Goal: Task Accomplishment & Management: Manage account settings

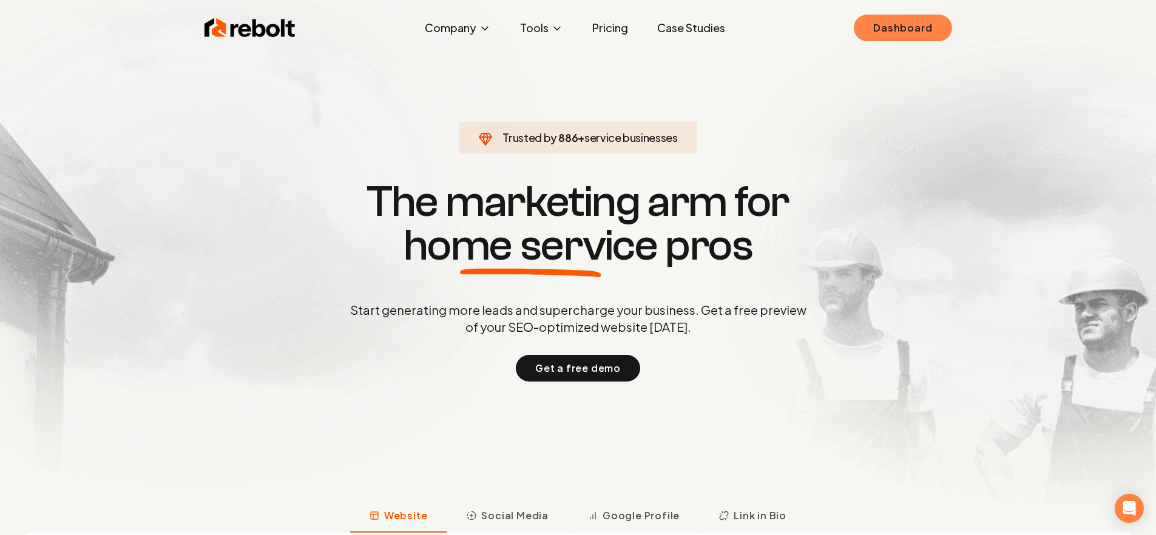
click at [926, 32] on link "Dashboard" at bounding box center [902, 28] width 98 height 27
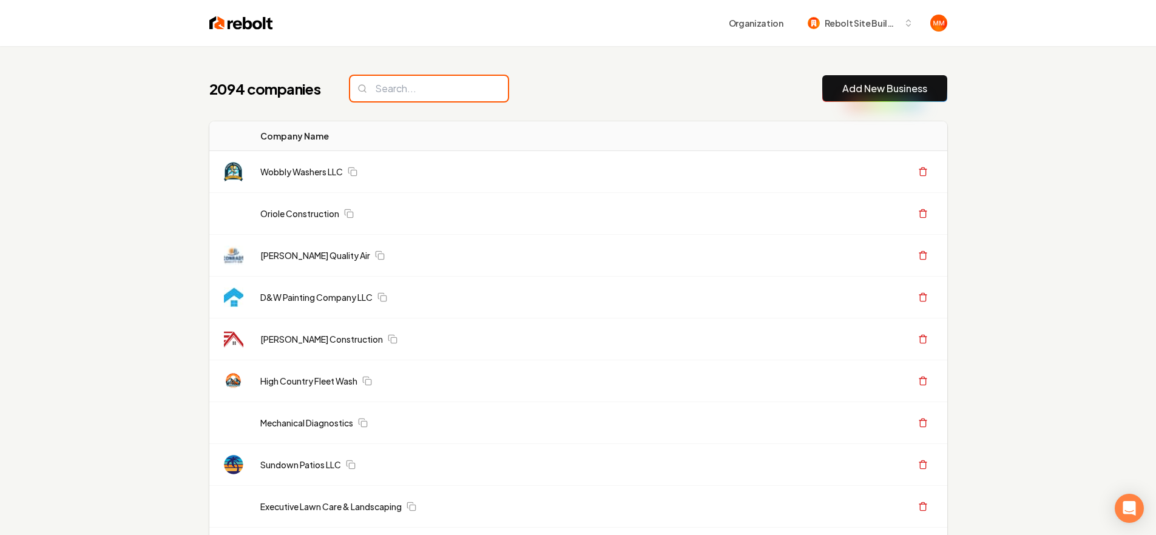
click at [413, 95] on input "search" at bounding box center [429, 88] width 158 height 25
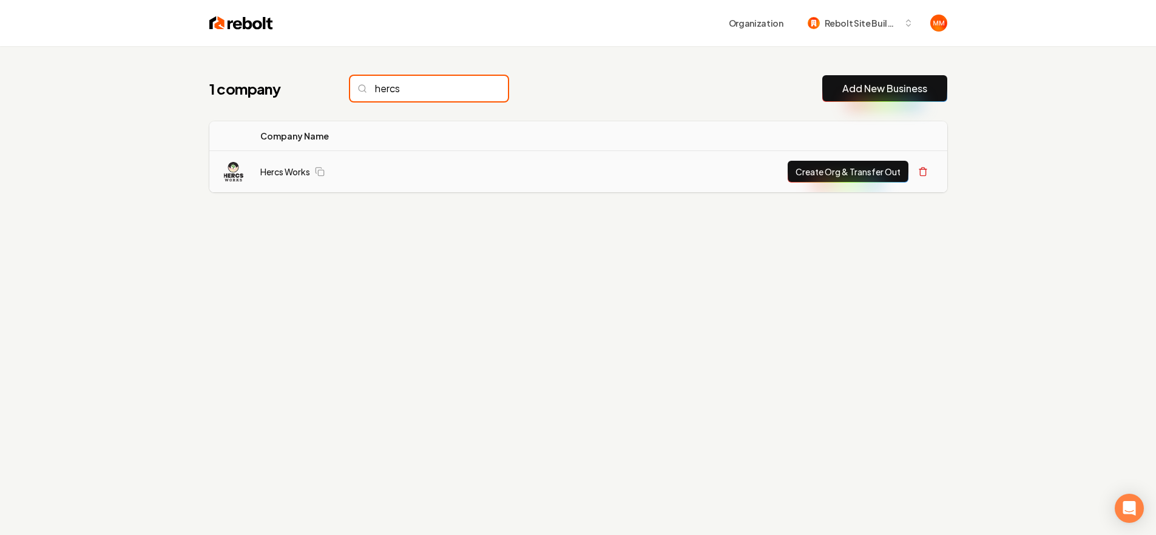
type input "hercs"
click at [873, 177] on button "Create Org & Transfer Out" at bounding box center [847, 172] width 121 height 22
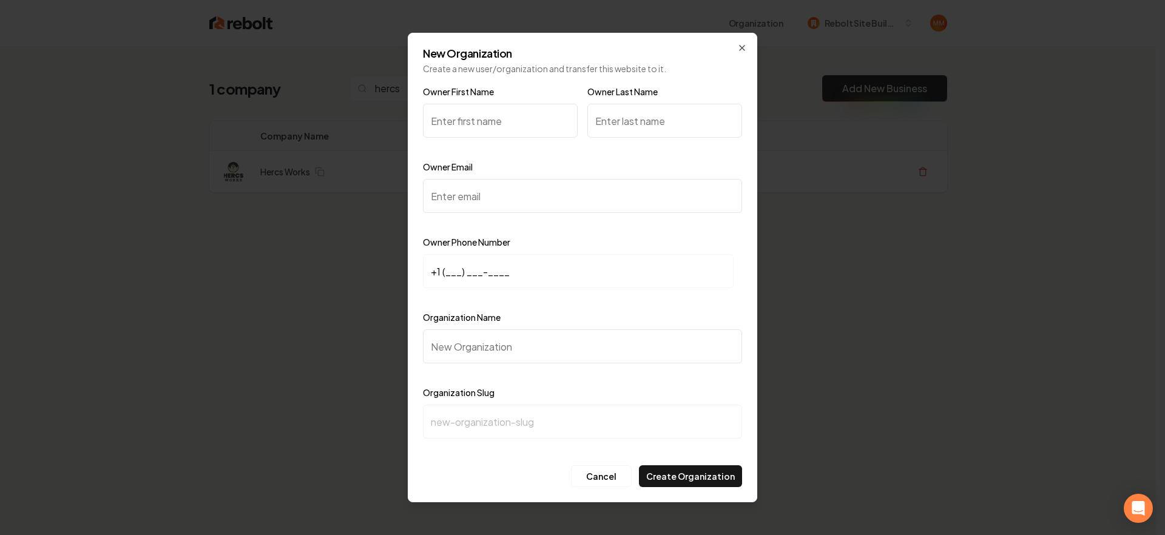
click at [491, 109] on input "Owner First Name" at bounding box center [500, 121] width 155 height 34
click at [510, 121] on input "Owner First Name" at bounding box center [500, 121] width 155 height 34
type input "Lacey"
click at [668, 115] on input "Owner Last Name" at bounding box center [664, 121] width 155 height 34
type input "b"
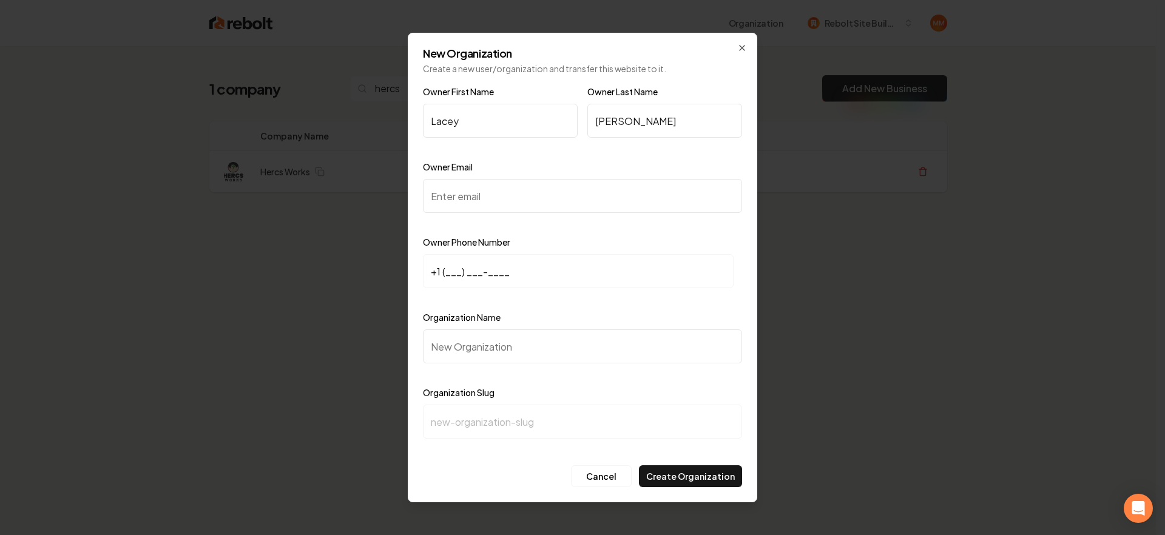
type input "Benson"
click at [529, 199] on input "Owner Email" at bounding box center [582, 196] width 319 height 34
click at [572, 204] on input "Owner Email" at bounding box center [582, 196] width 319 height 34
paste input "hercsworks@outlook.com"
type input "hercsworks@outlook.com"
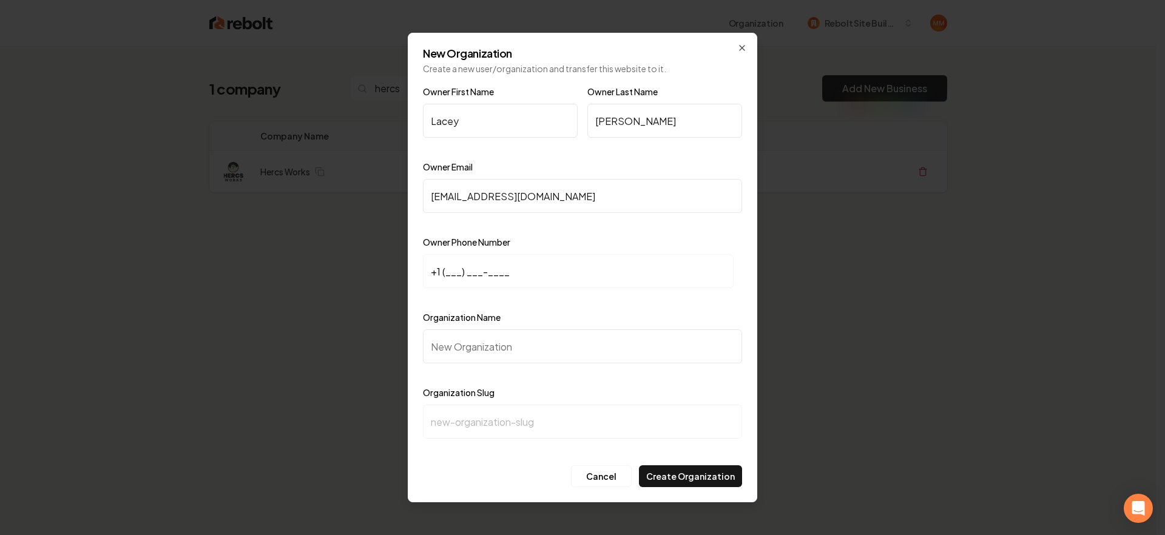
click at [453, 268] on input "+1 (___) ___-____" at bounding box center [578, 271] width 311 height 34
type input "+1 (520) 274-0446"
click at [496, 358] on input "Organization Name" at bounding box center [582, 346] width 319 height 34
type input "H"
type input "h"
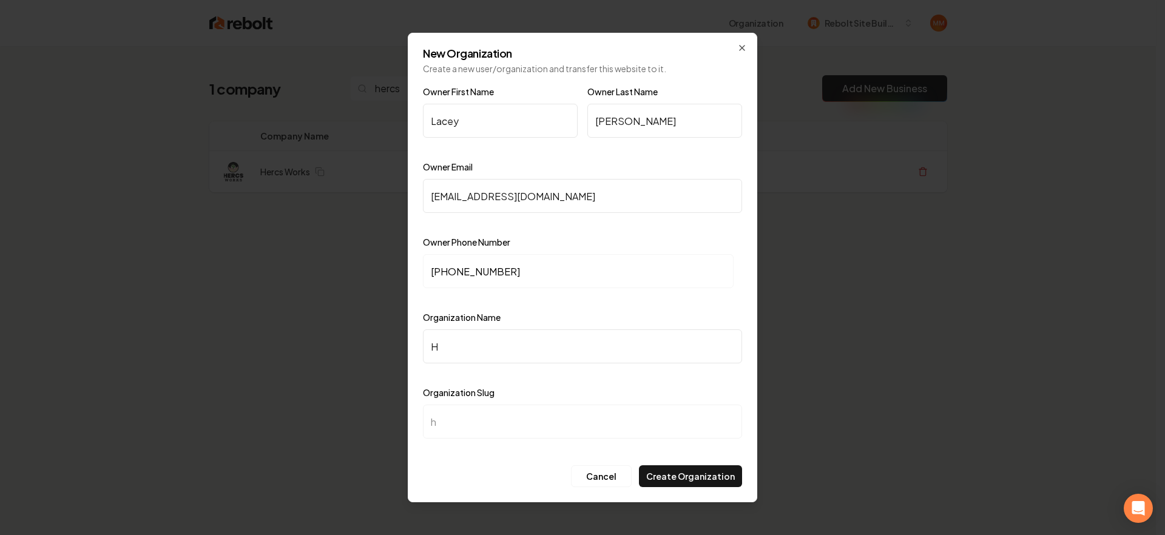
type input "He"
type input "he"
type input "Her"
type input "her"
type input "Herc"
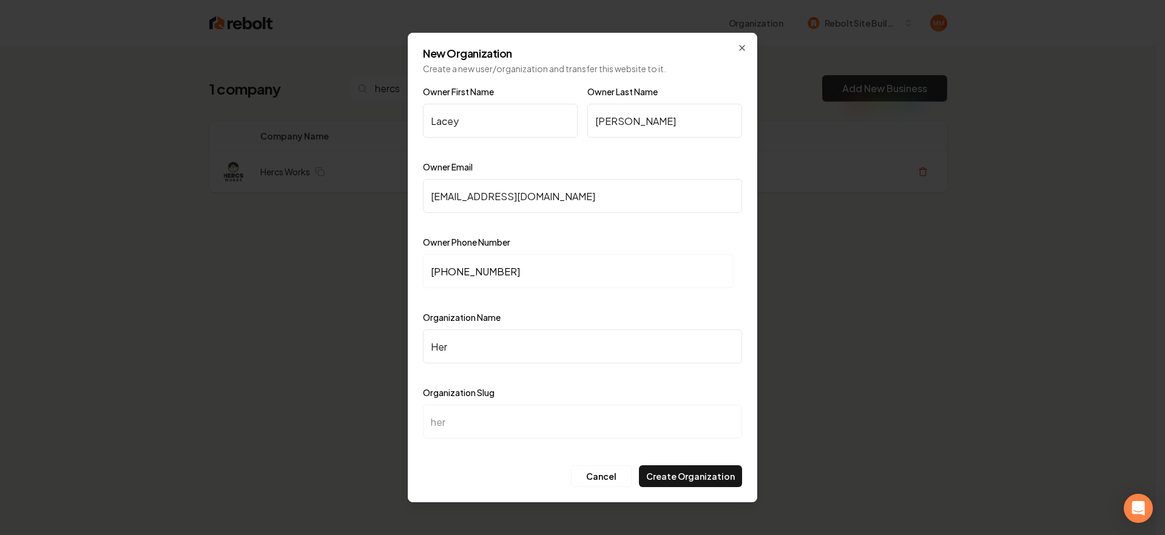
type input "herc"
type input "Hercs"
type input "hercs"
type input "Hercss"
type input "hercss"
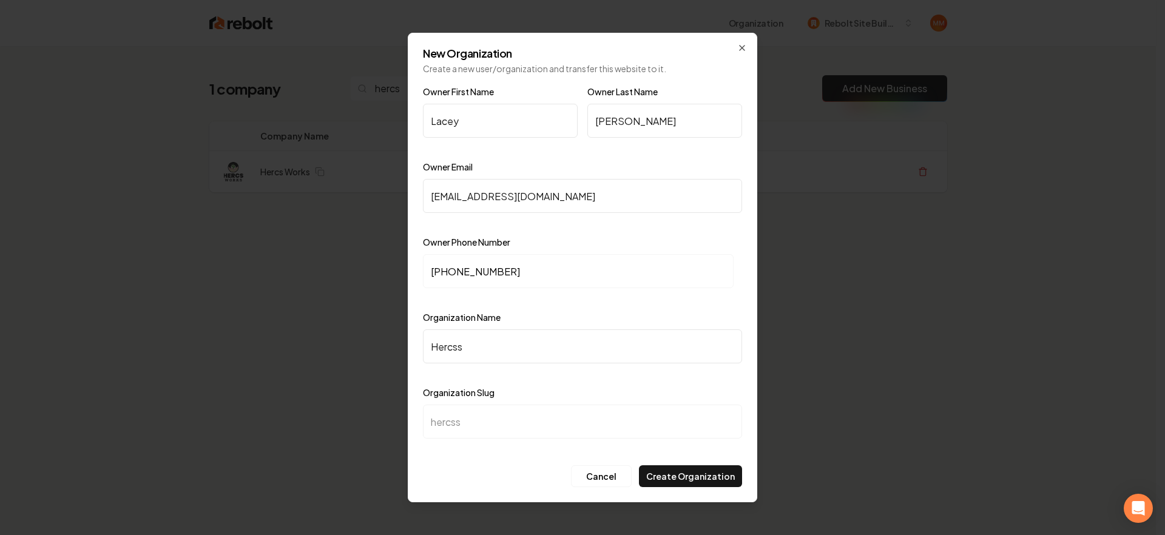
type input "Hercs"
type input "hercs"
type input "Hercs W"
type input "hercs-w"
type input "Hercs Wo"
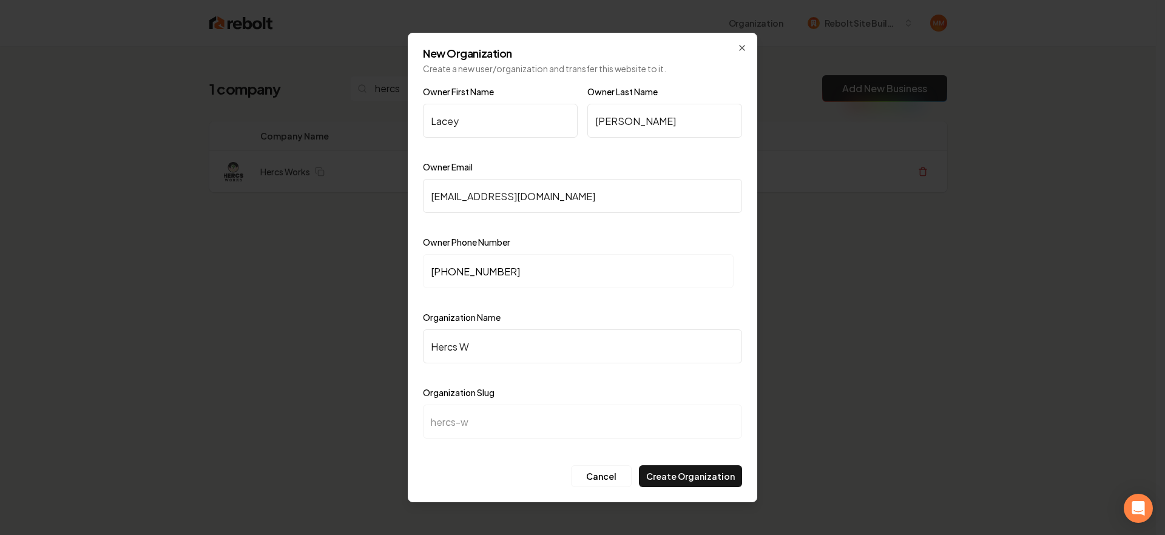
type input "hercs-wo"
type input "Hercs Wor"
type input "hercs-wor"
type input "Hercs Work"
type input "hercs-work"
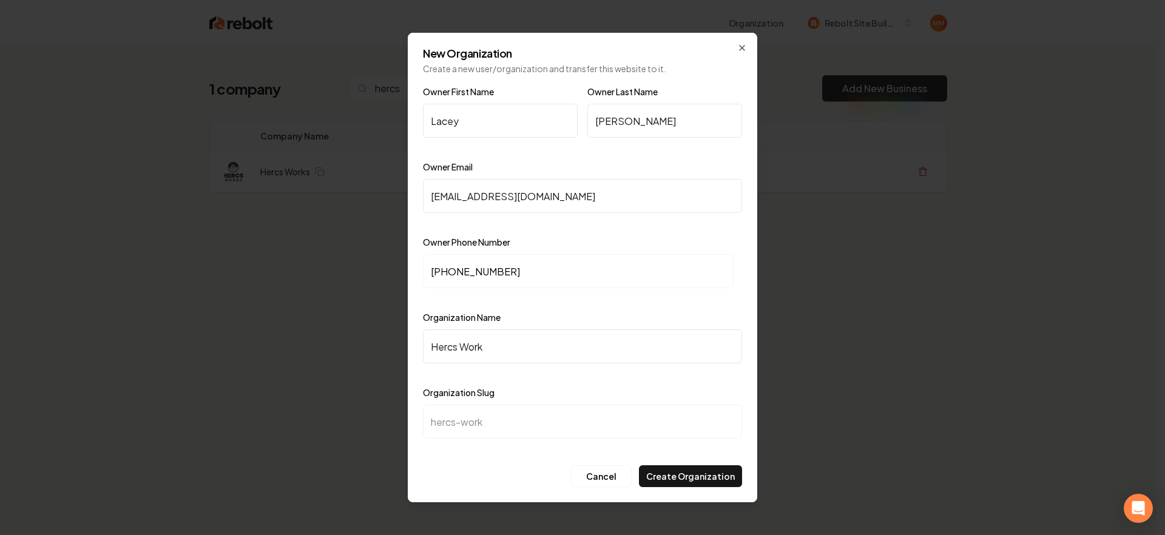
type input "Hercs Works"
type input "hercs-works"
click button "Cancel" at bounding box center [601, 476] width 61 height 22
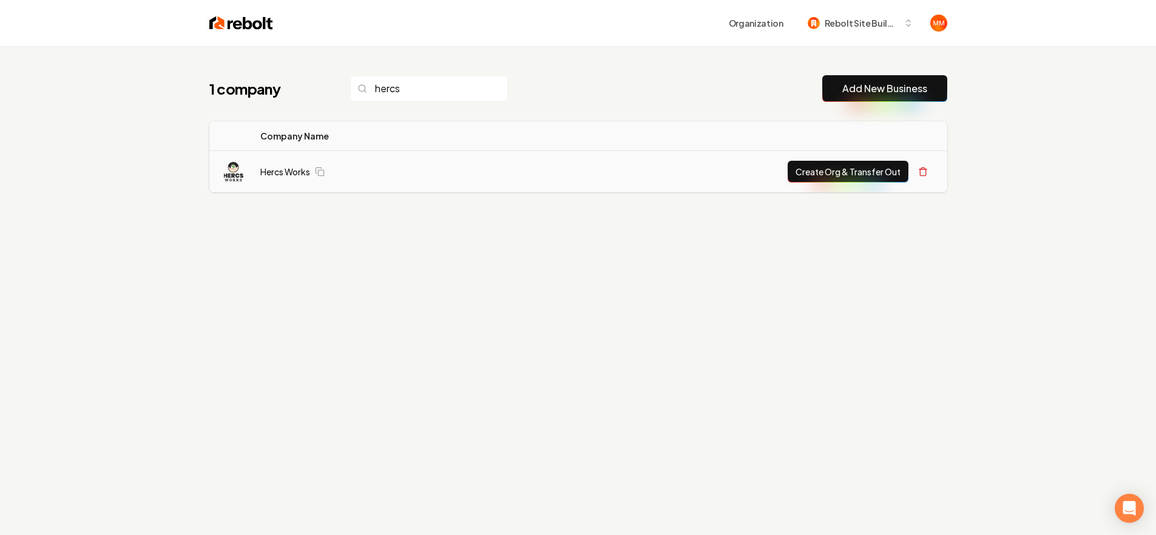
click at [875, 173] on button "Create Org & Transfer Out" at bounding box center [847, 172] width 121 height 22
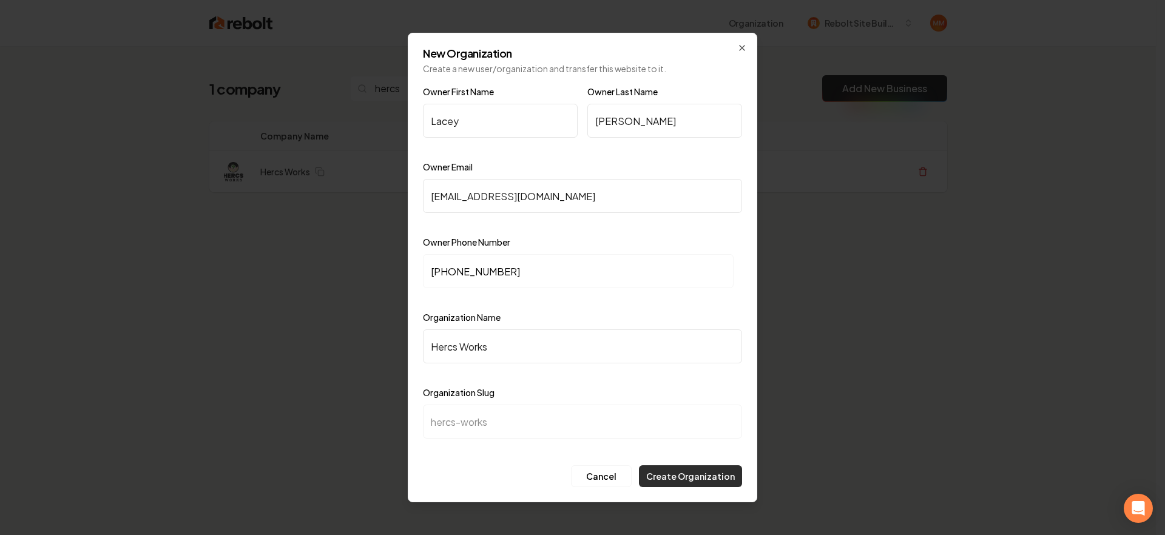
click at [675, 478] on button "Create Organization" at bounding box center [690, 476] width 103 height 22
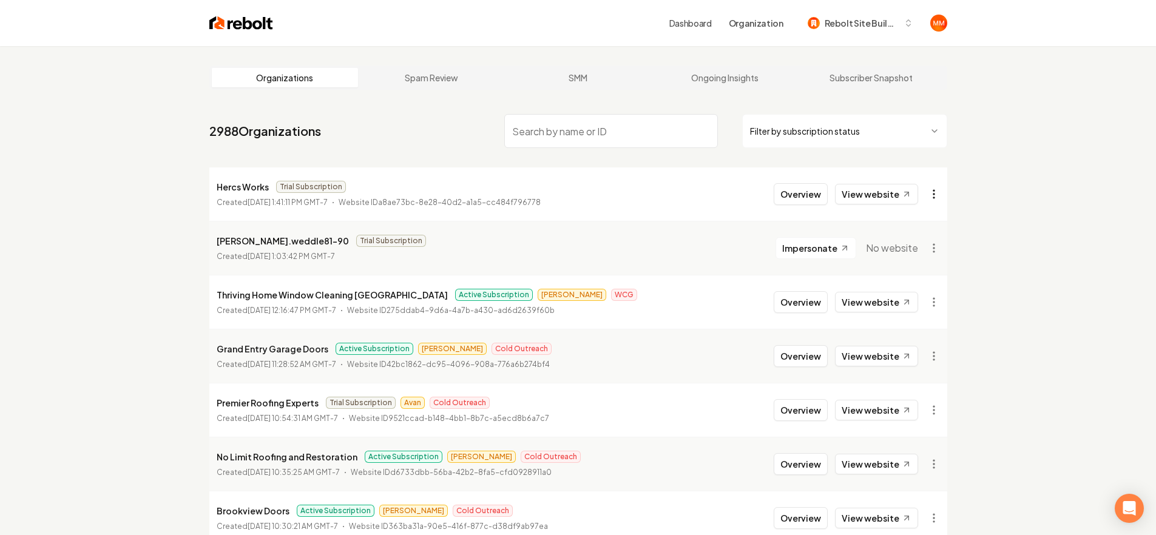
click at [929, 190] on html "Dashboard Organization Rebolt Site Builder Organizations Spam Review SMM Ongoin…" at bounding box center [578, 267] width 1156 height 535
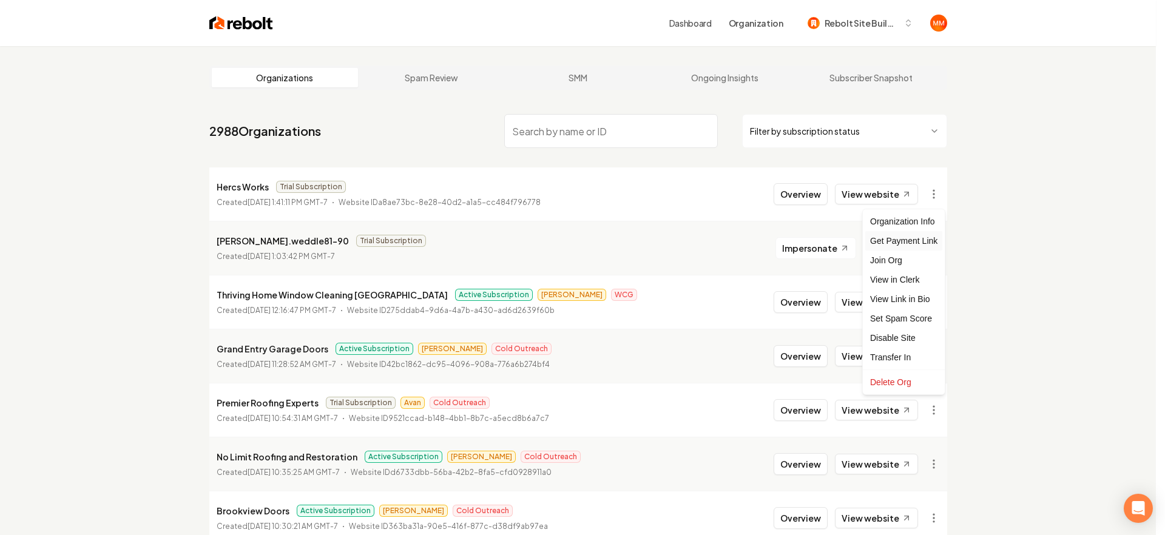
click at [907, 243] on div "Get Payment Link" at bounding box center [903, 240] width 77 height 19
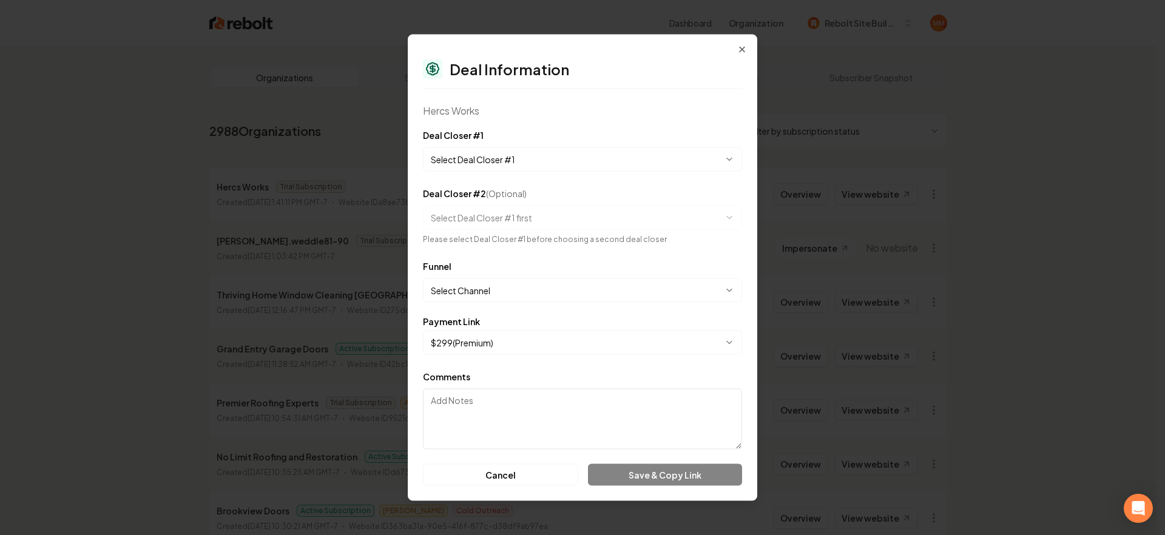
click at [501, 158] on body "Dashboard Organization Rebolt Site Builder Organizations Spam Review SMM Ongoin…" at bounding box center [578, 267] width 1156 height 535
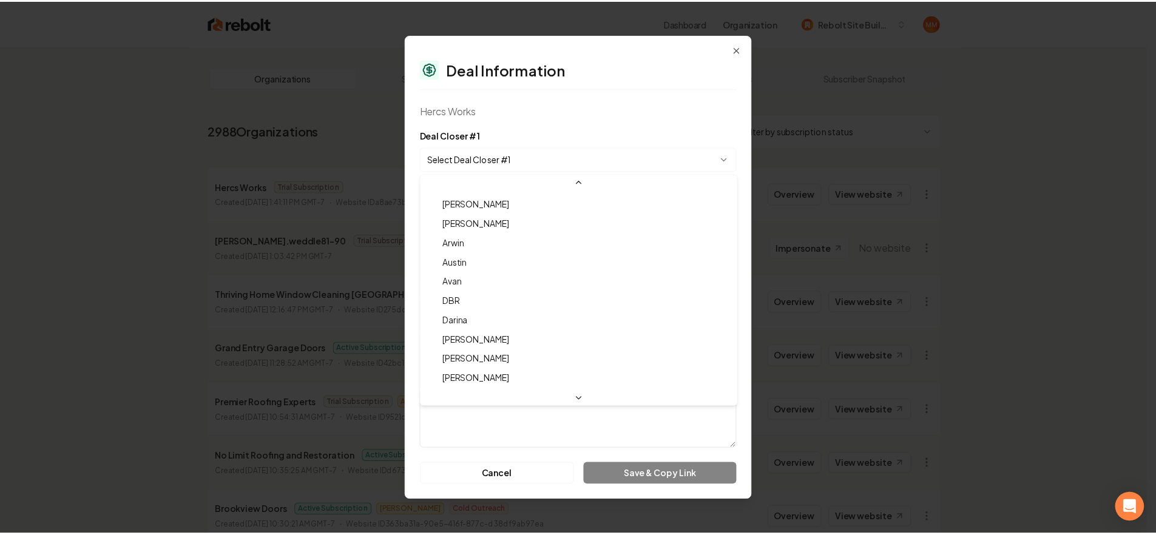
scroll to position [40, 0]
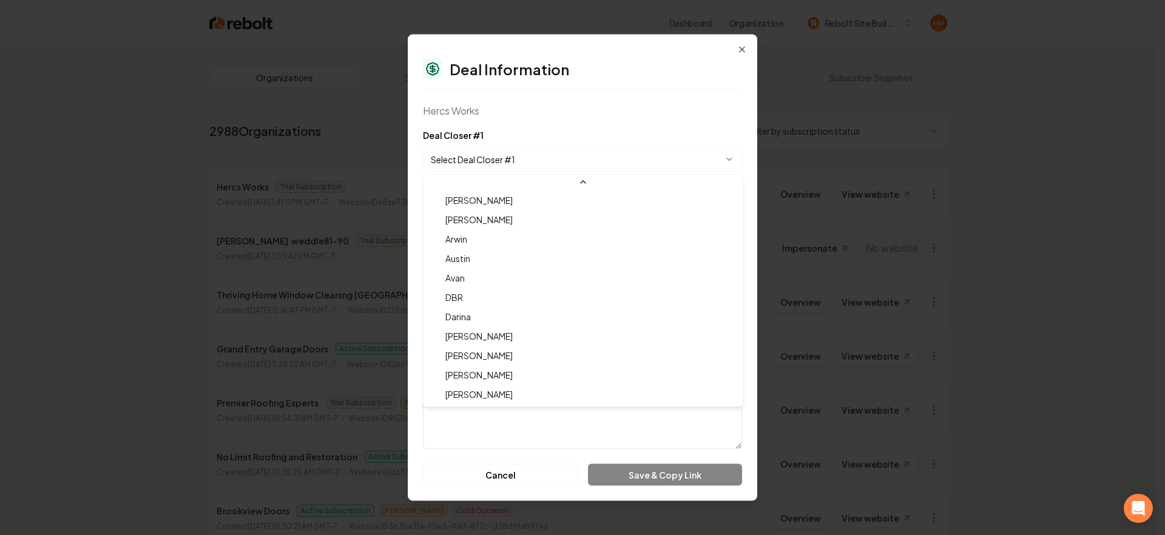
select select "**********"
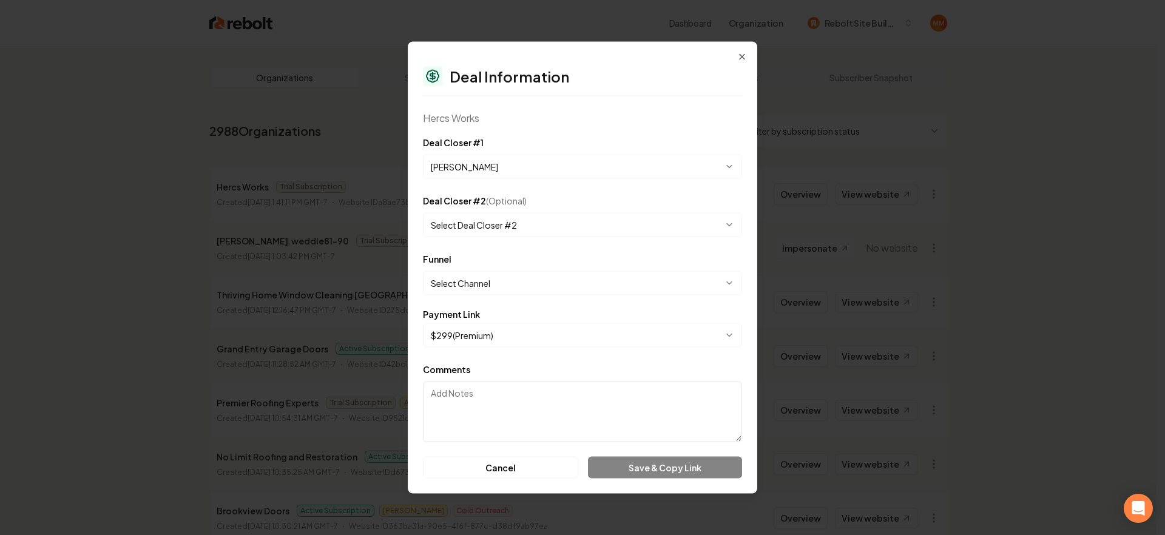
click at [514, 283] on body "Dashboard Organization Rebolt Site Builder Organizations Spam Review SMM Ongoin…" at bounding box center [578, 267] width 1156 height 535
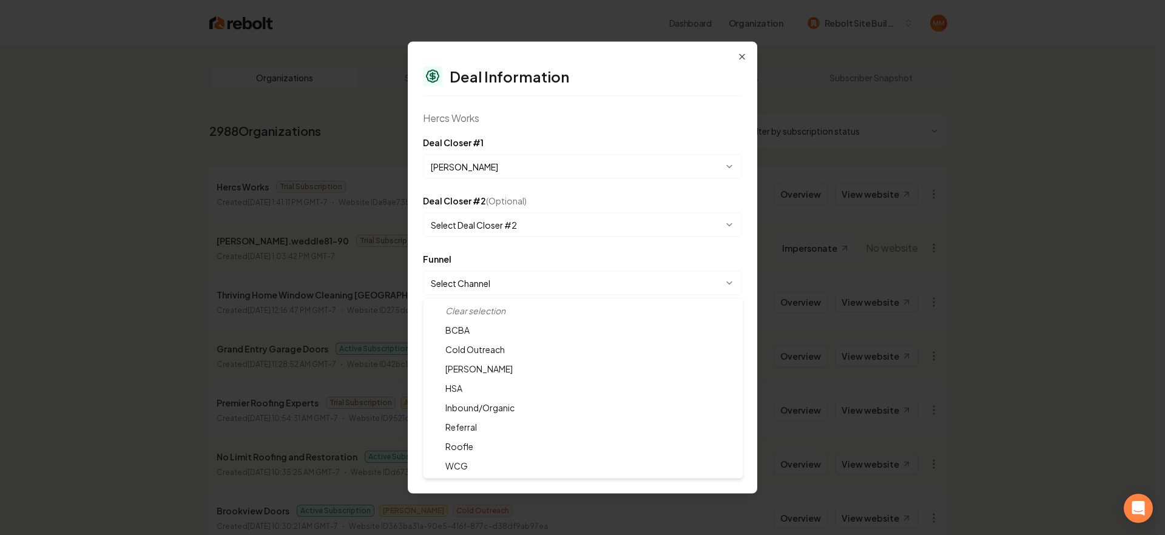
select select "**********"
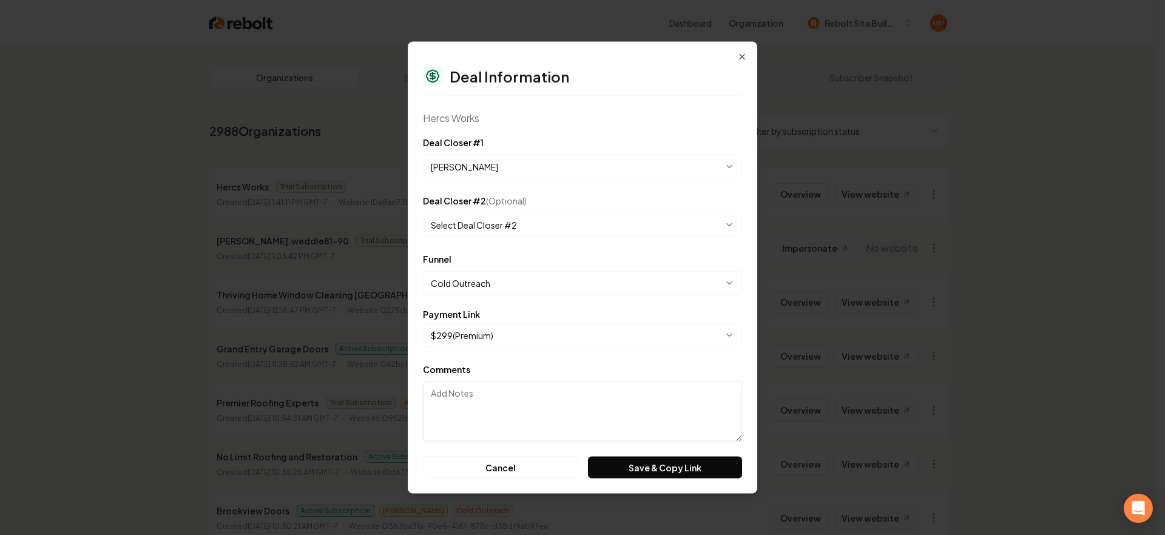
click at [682, 461] on button "Save & Copy Link" at bounding box center [665, 468] width 154 height 22
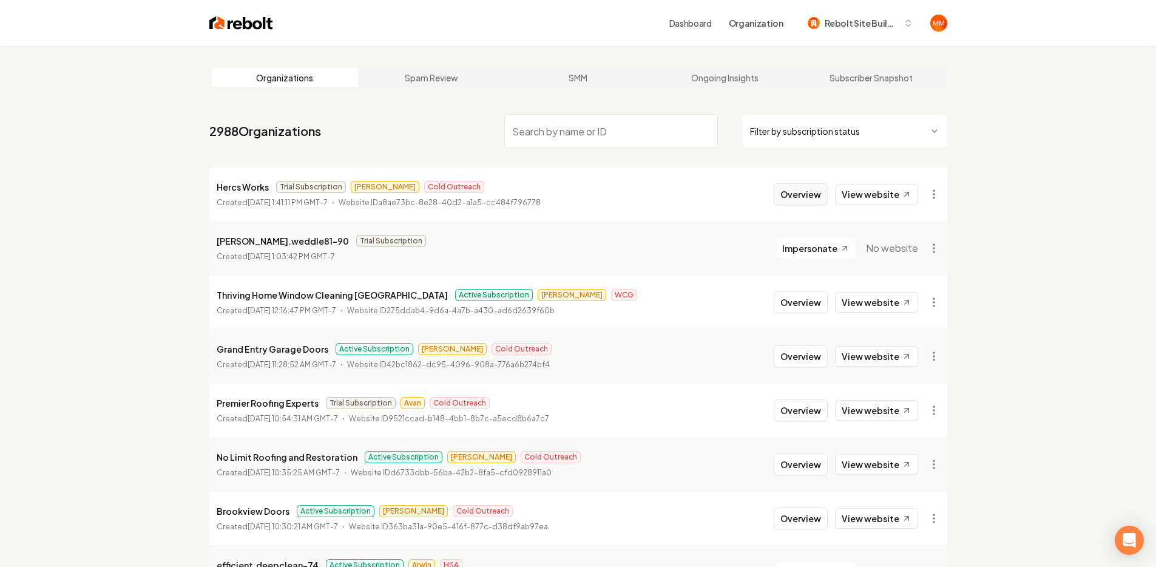
click at [815, 197] on button "Overview" at bounding box center [800, 194] width 54 height 22
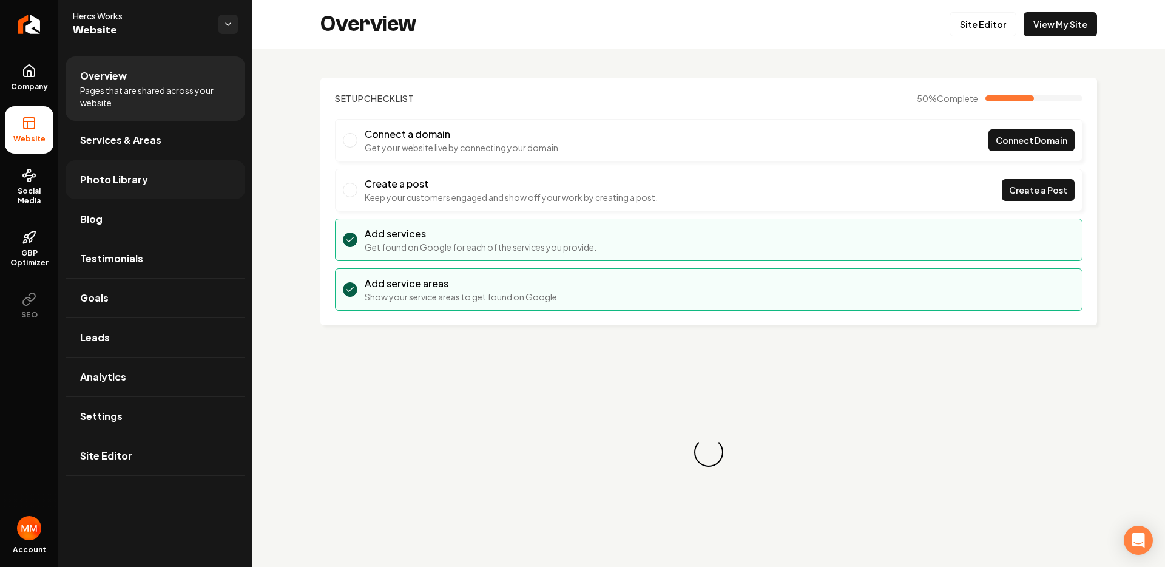
click at [107, 167] on link "Photo Library" at bounding box center [156, 179] width 180 height 39
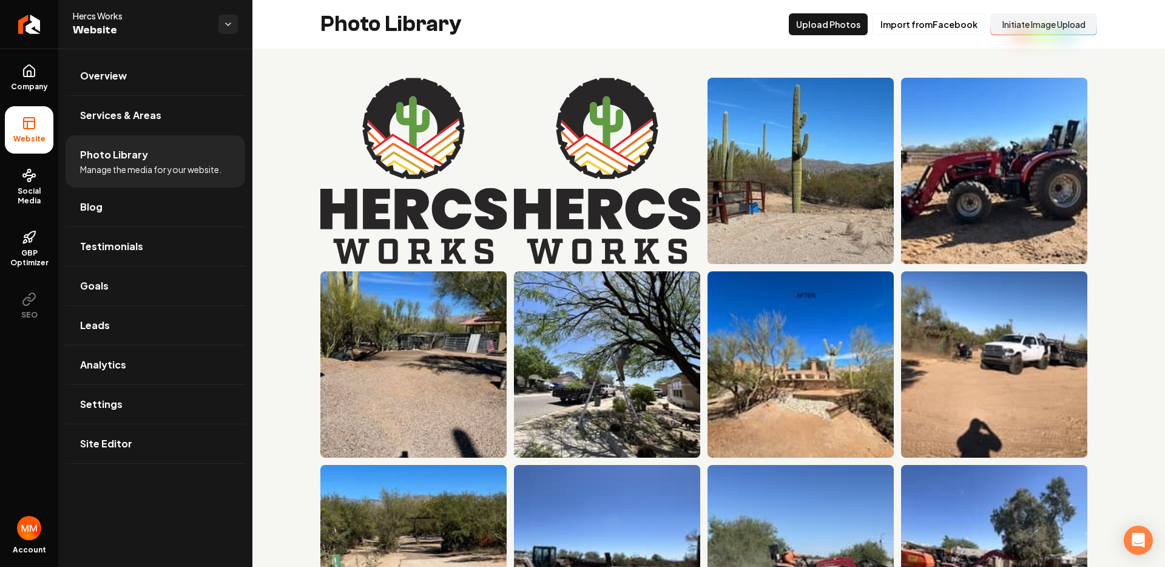
click at [1009, 21] on button "Initiate Image Upload" at bounding box center [1043, 24] width 107 height 22
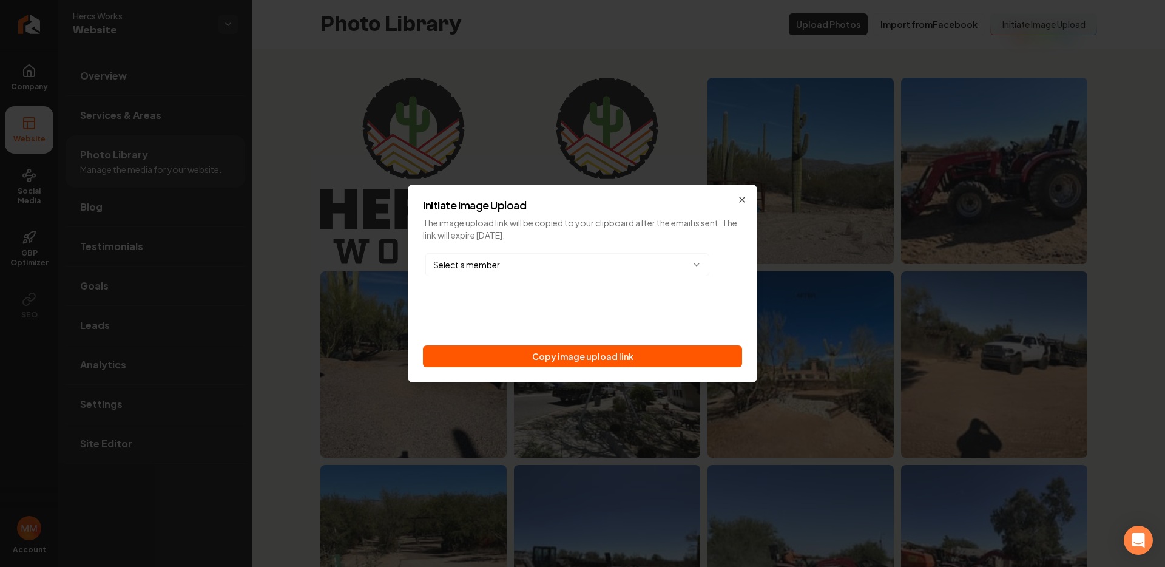
click at [667, 343] on div "Select a member Copy image upload link" at bounding box center [582, 309] width 319 height 116
click at [667, 349] on button "Copy image upload link" at bounding box center [582, 356] width 319 height 22
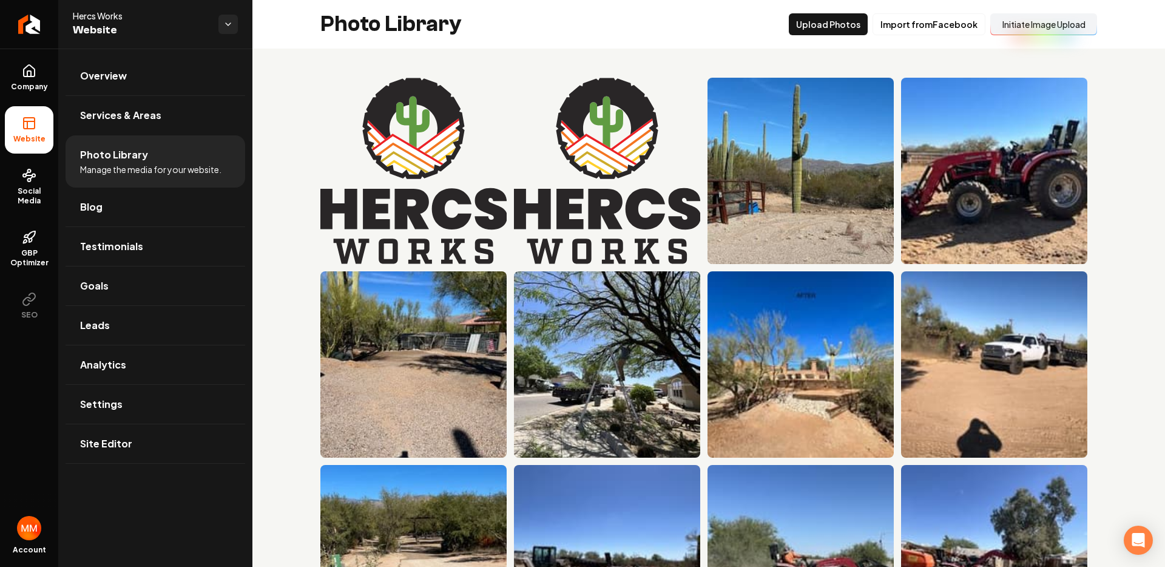
click at [1029, 25] on button "Initiate Image Upload" at bounding box center [1043, 24] width 107 height 22
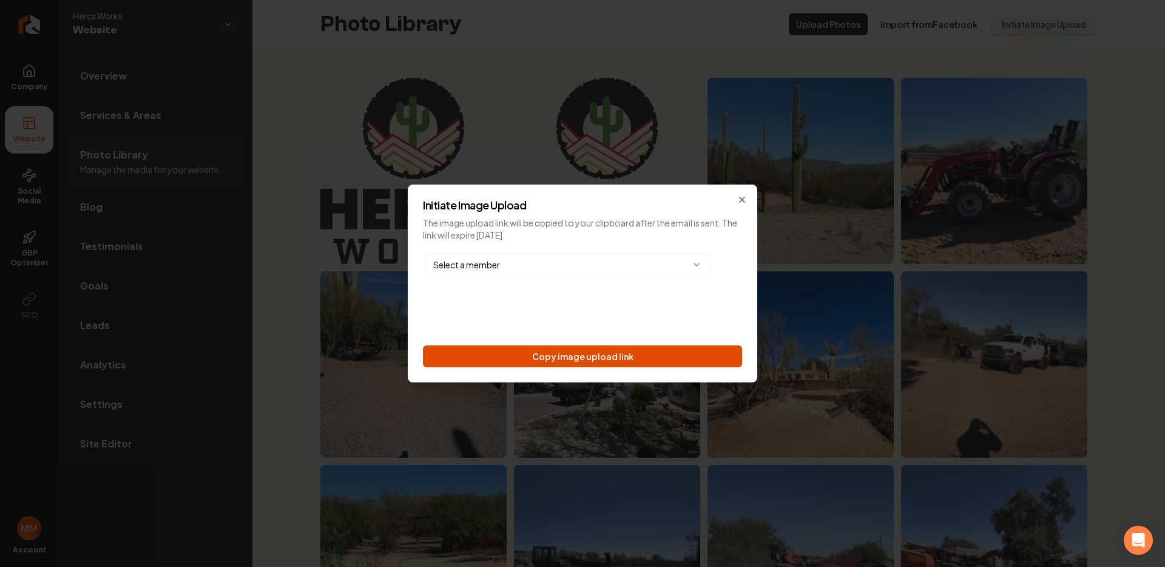
click at [695, 352] on button "Copy image upload link" at bounding box center [582, 356] width 319 height 22
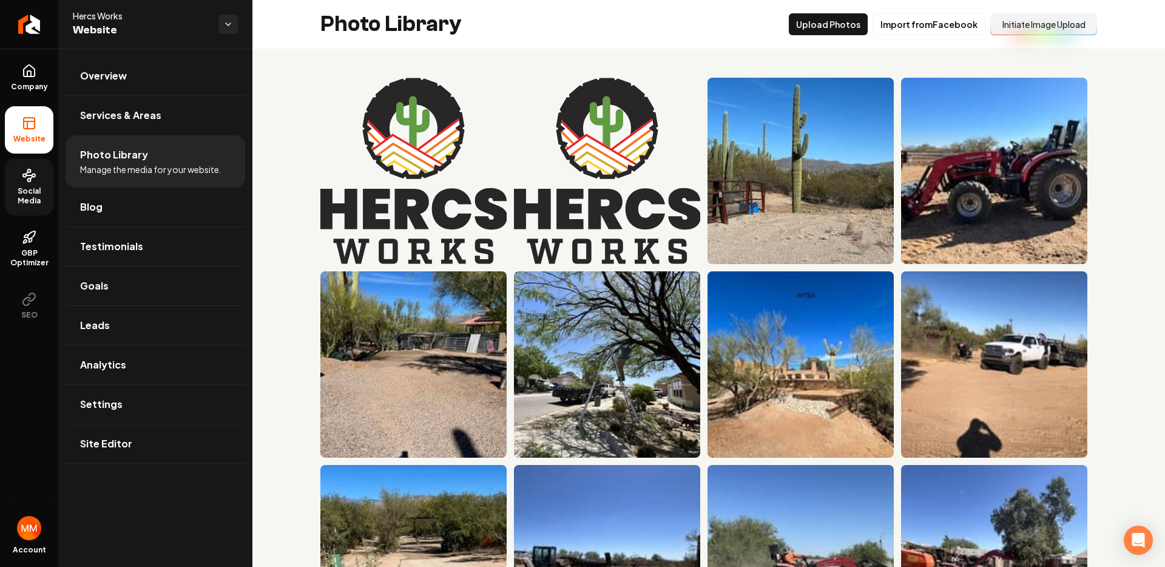
click at [5, 186] on span "Social Media" at bounding box center [29, 195] width 49 height 19
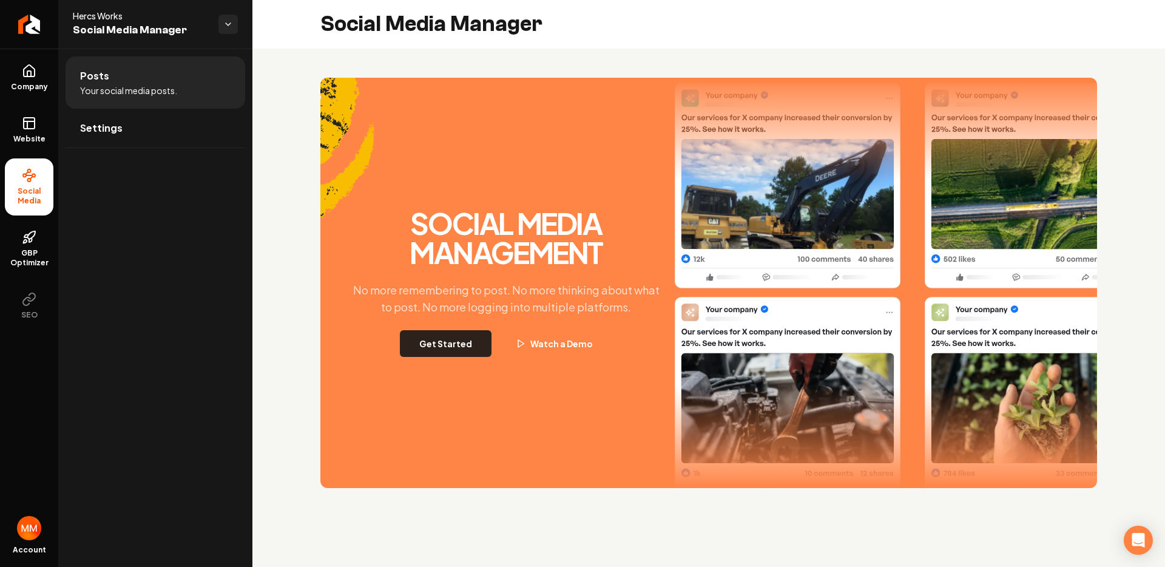
click at [469, 337] on button "Get Started" at bounding box center [446, 343] width 92 height 27
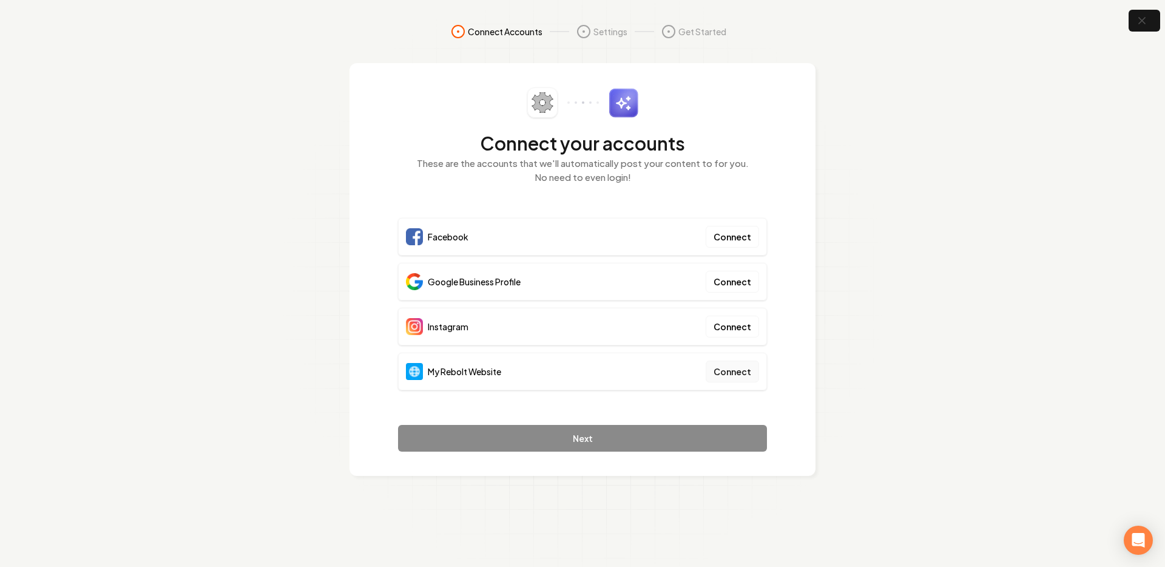
click at [727, 373] on button "Connect" at bounding box center [731, 371] width 53 height 22
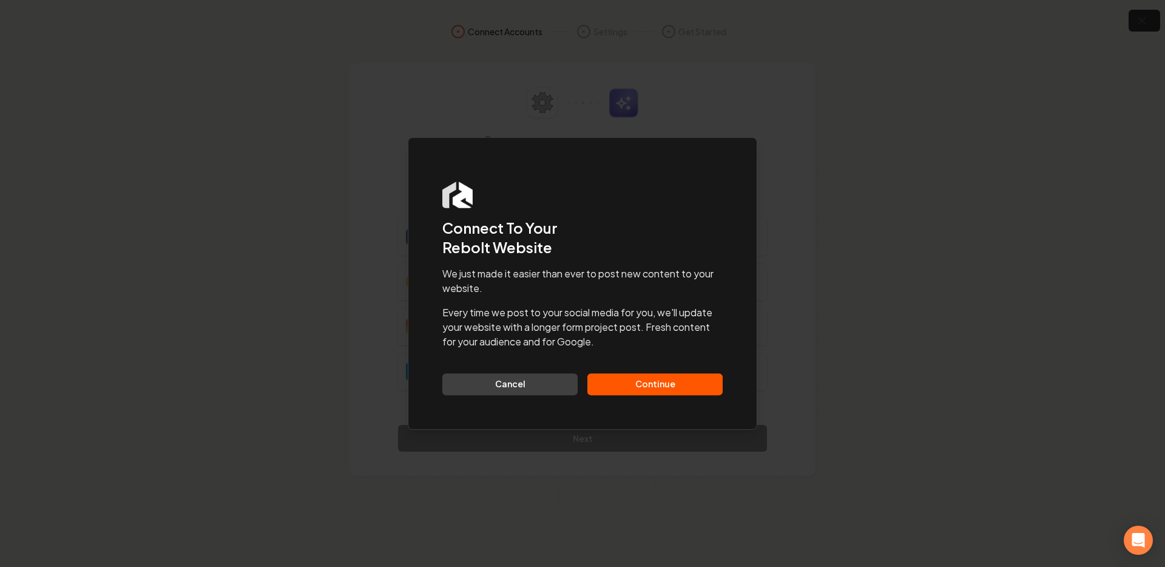
click at [668, 389] on button "Continue" at bounding box center [654, 384] width 135 height 22
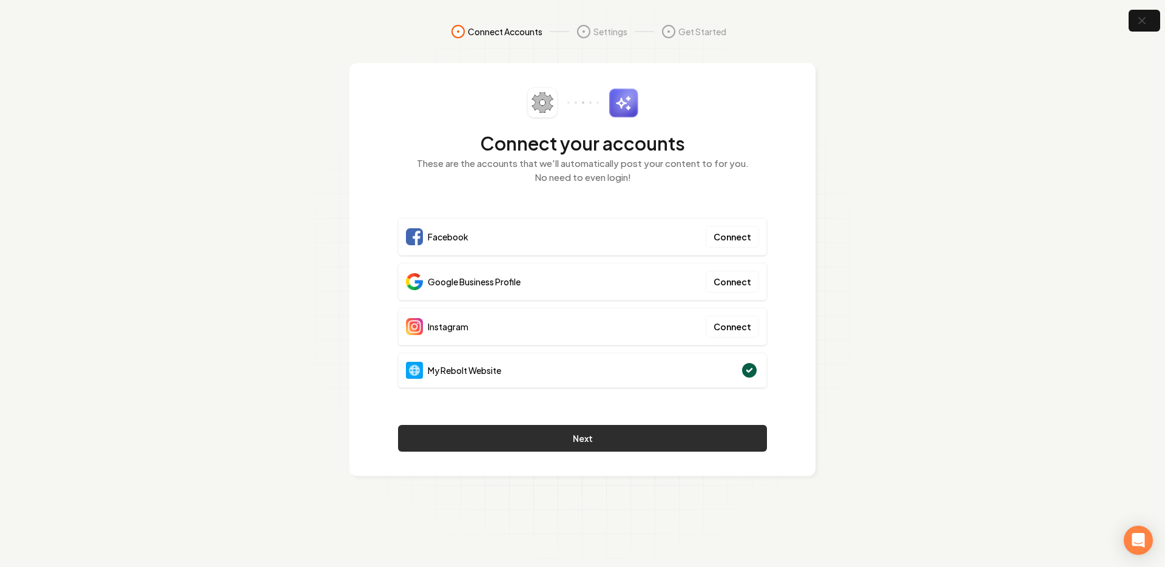
click at [633, 435] on button "Next" at bounding box center [582, 438] width 369 height 27
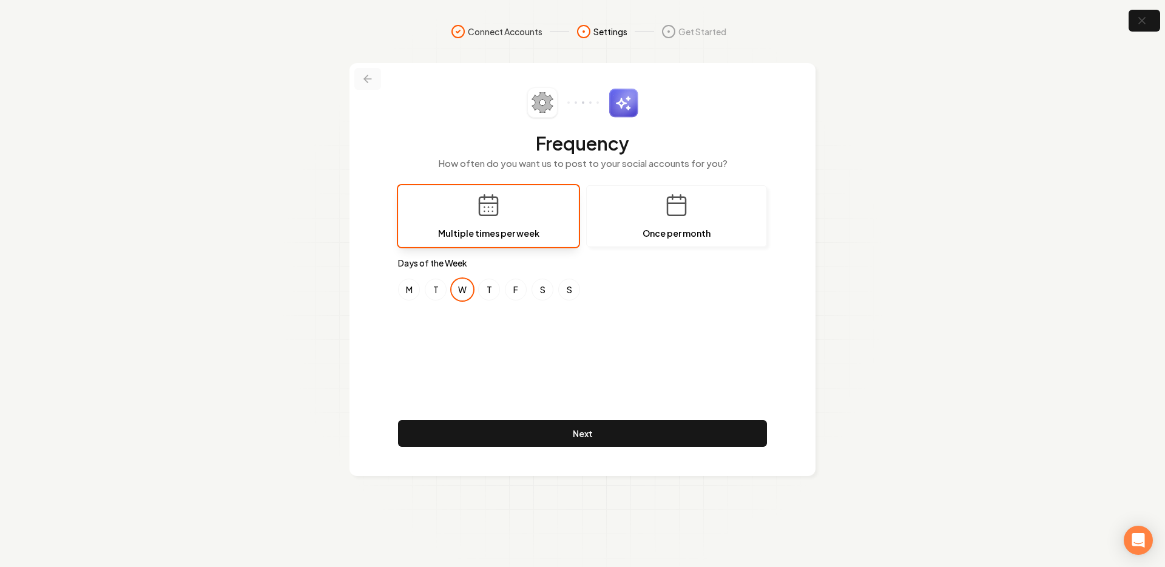
click at [368, 72] on button at bounding box center [367, 79] width 27 height 22
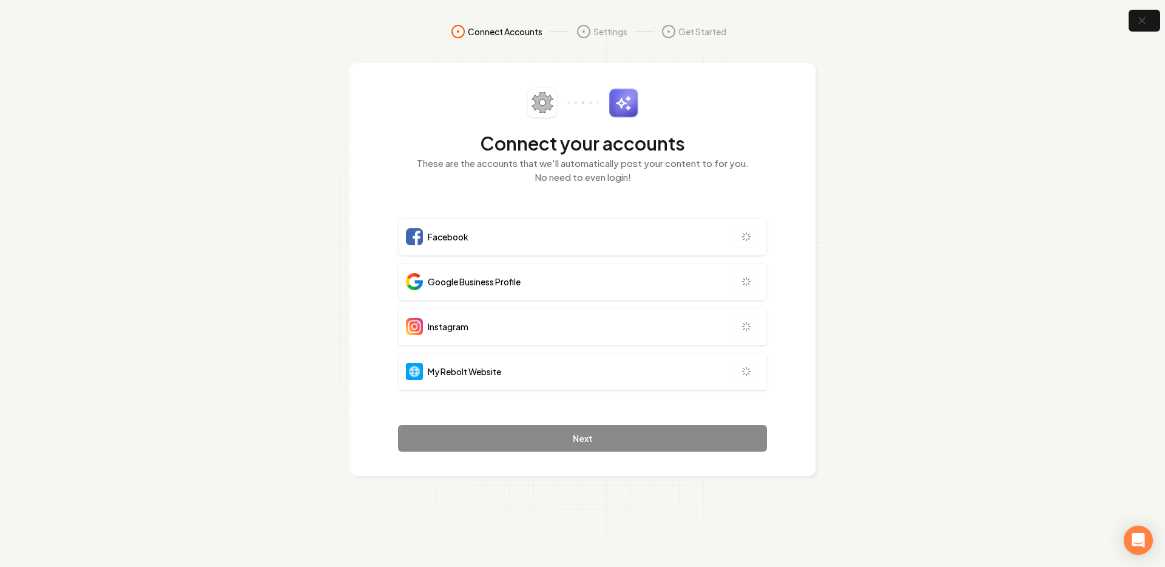
click at [367, 72] on div "Connect your accounts These are the accounts that we'll automatically post your…" at bounding box center [582, 269] width 466 height 412
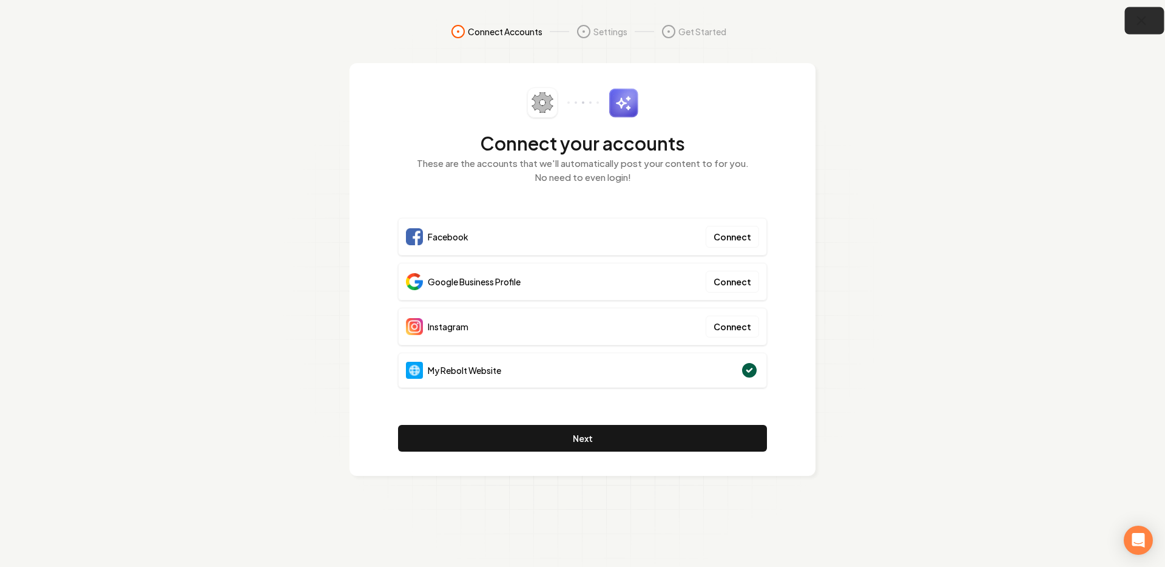
click at [1137, 15] on icon "button" at bounding box center [1141, 20] width 15 height 15
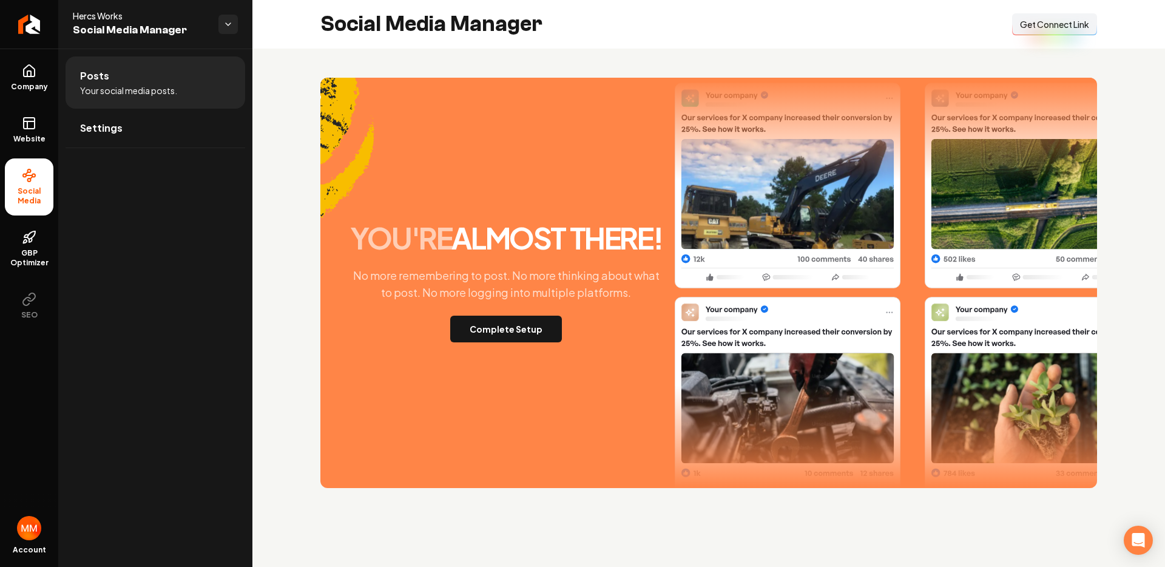
click at [1032, 16] on button "Connect Link Get Connect Link" at bounding box center [1054, 24] width 85 height 22
click at [43, 112] on link "Website" at bounding box center [29, 129] width 49 height 47
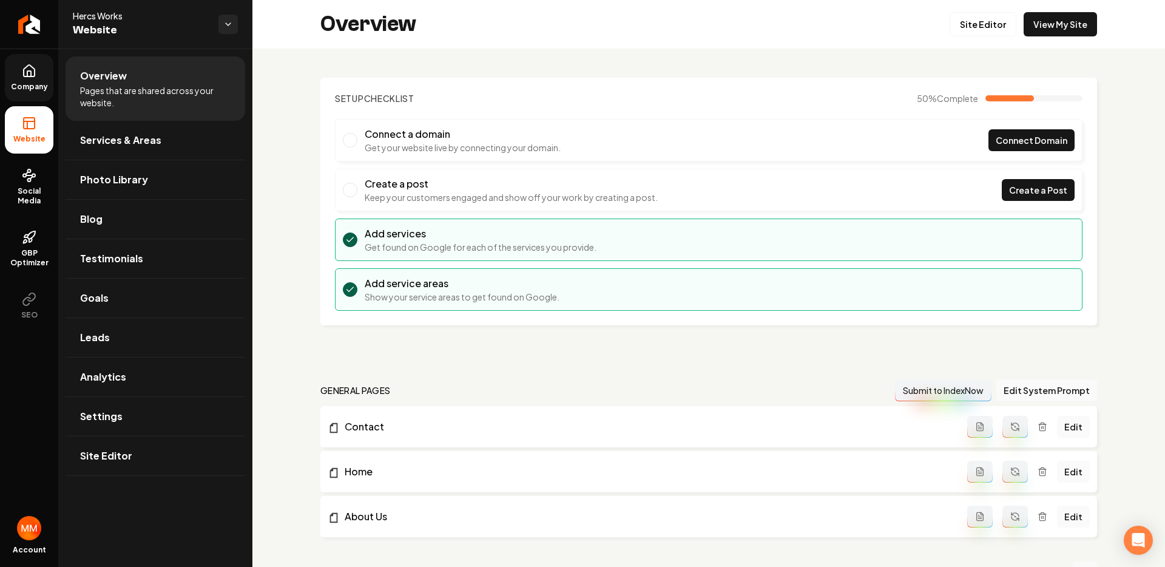
click at [52, 78] on link "Company" at bounding box center [29, 77] width 49 height 47
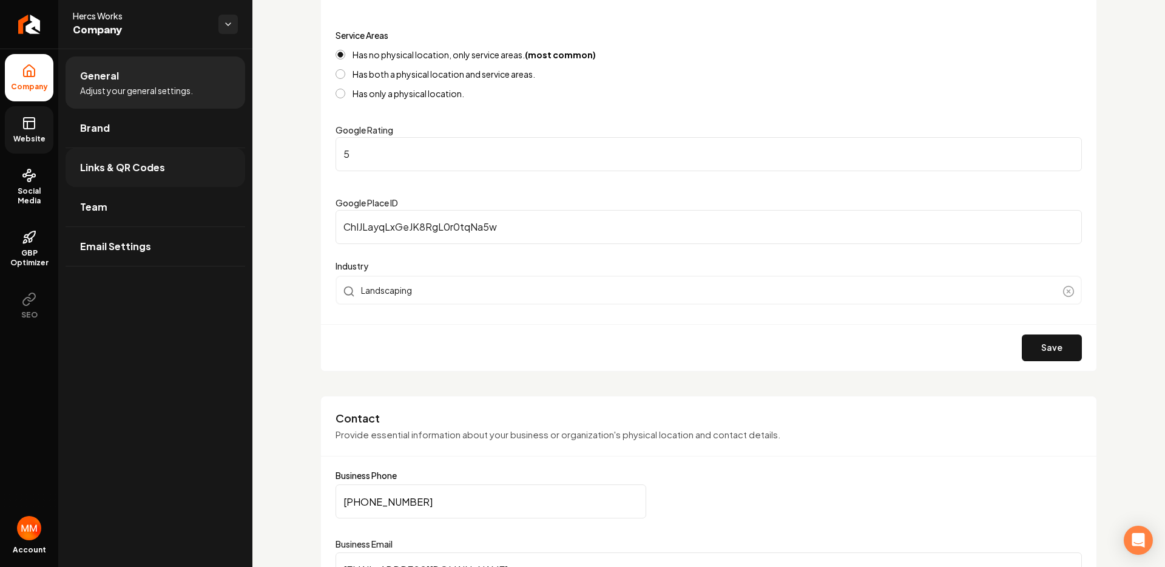
scroll to position [38, 0]
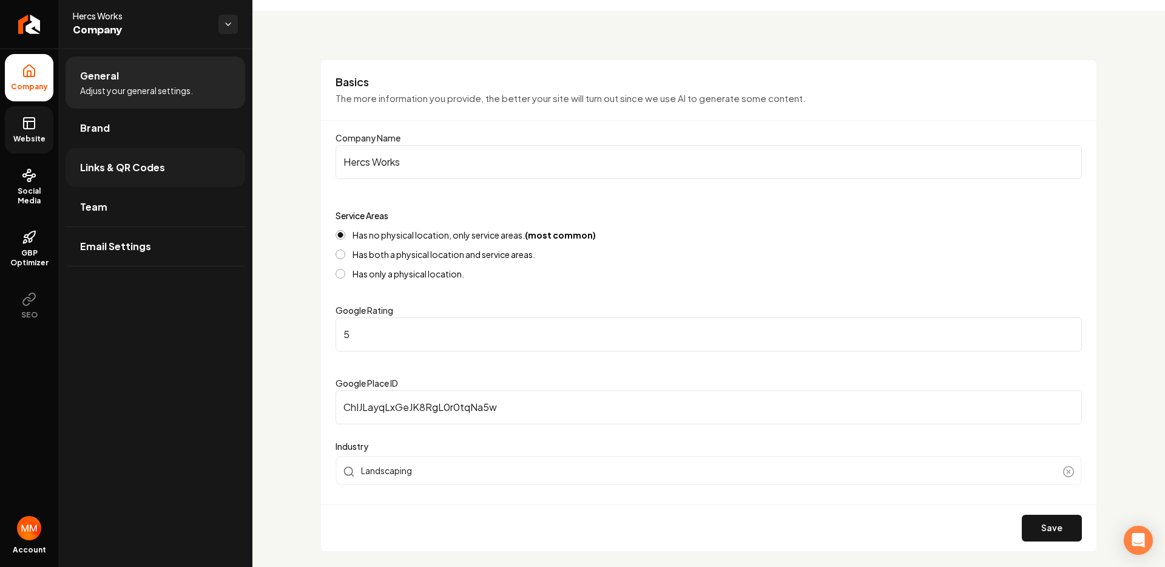
click at [181, 155] on link "Links & QR Codes" at bounding box center [156, 167] width 180 height 39
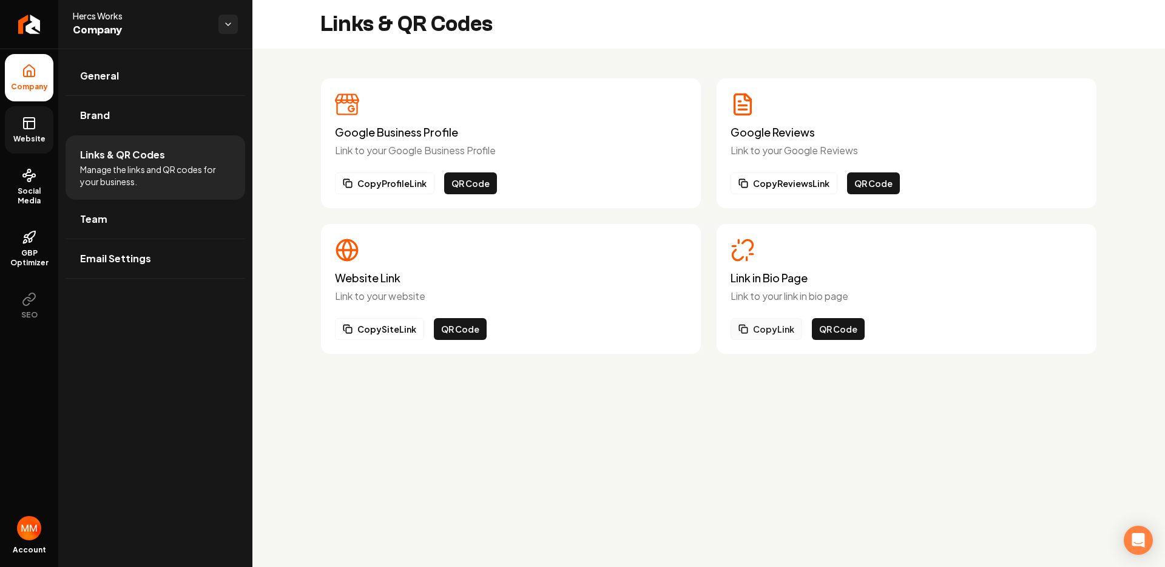
click at [784, 326] on button "Copy Link" at bounding box center [766, 329] width 72 height 22
